Goal: Task Accomplishment & Management: Complete application form

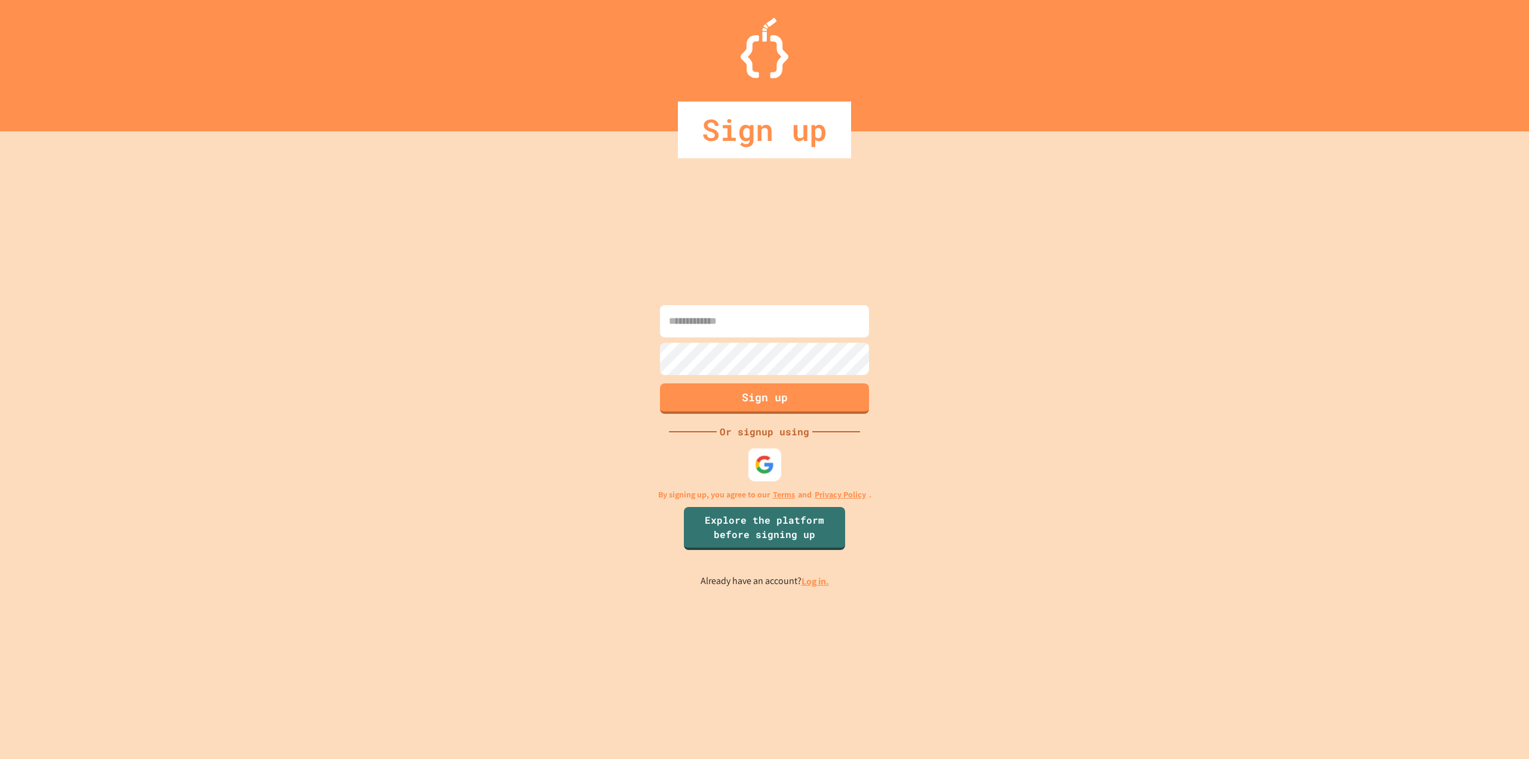
click at [765, 462] on img at bounding box center [765, 465] width 20 height 20
